Goal: Navigation & Orientation: Find specific page/section

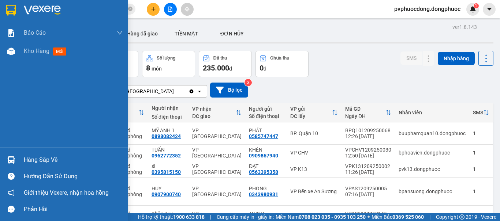
click at [17, 162] on div at bounding box center [11, 160] width 13 height 13
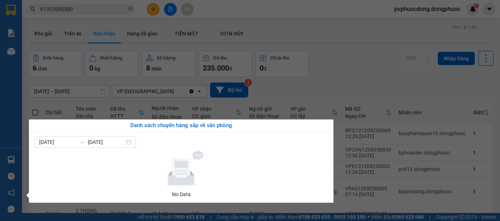
click at [0, 93] on div "Báo cáo Mẫu 1: Báo cáo dòng tiền Mẫu 1: Báo cáo dòng tiền theo nhân viên Mẫu 1:…" at bounding box center [11, 110] width 22 height 221
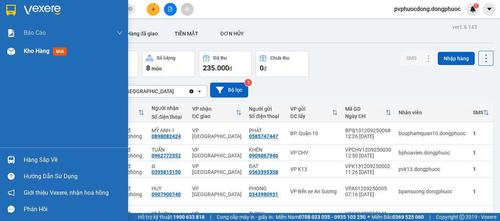
click at [6, 45] on div at bounding box center [11, 51] width 13 height 13
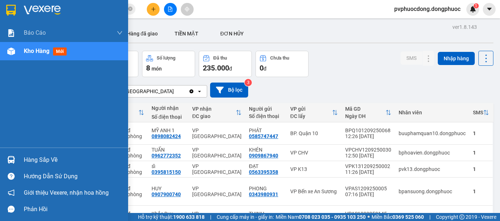
click at [11, 51] on img at bounding box center [11, 52] width 8 height 8
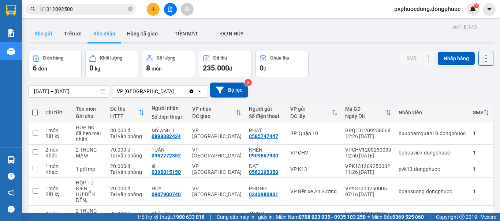
click at [50, 38] on button "Kho gửi" at bounding box center [44, 34] width 30 height 18
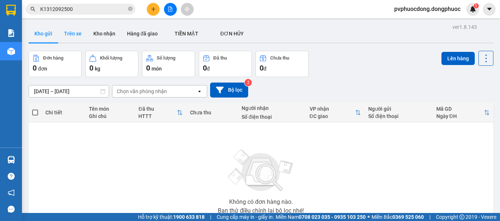
click at [60, 37] on button "Trên xe" at bounding box center [72, 34] width 29 height 18
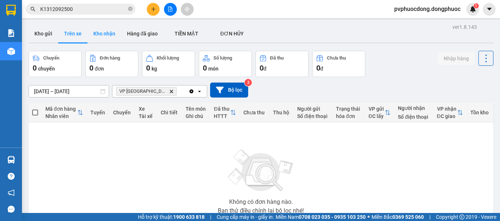
click at [109, 35] on button "Kho nhận" at bounding box center [104, 34] width 34 height 18
